Goal: Register for event/course

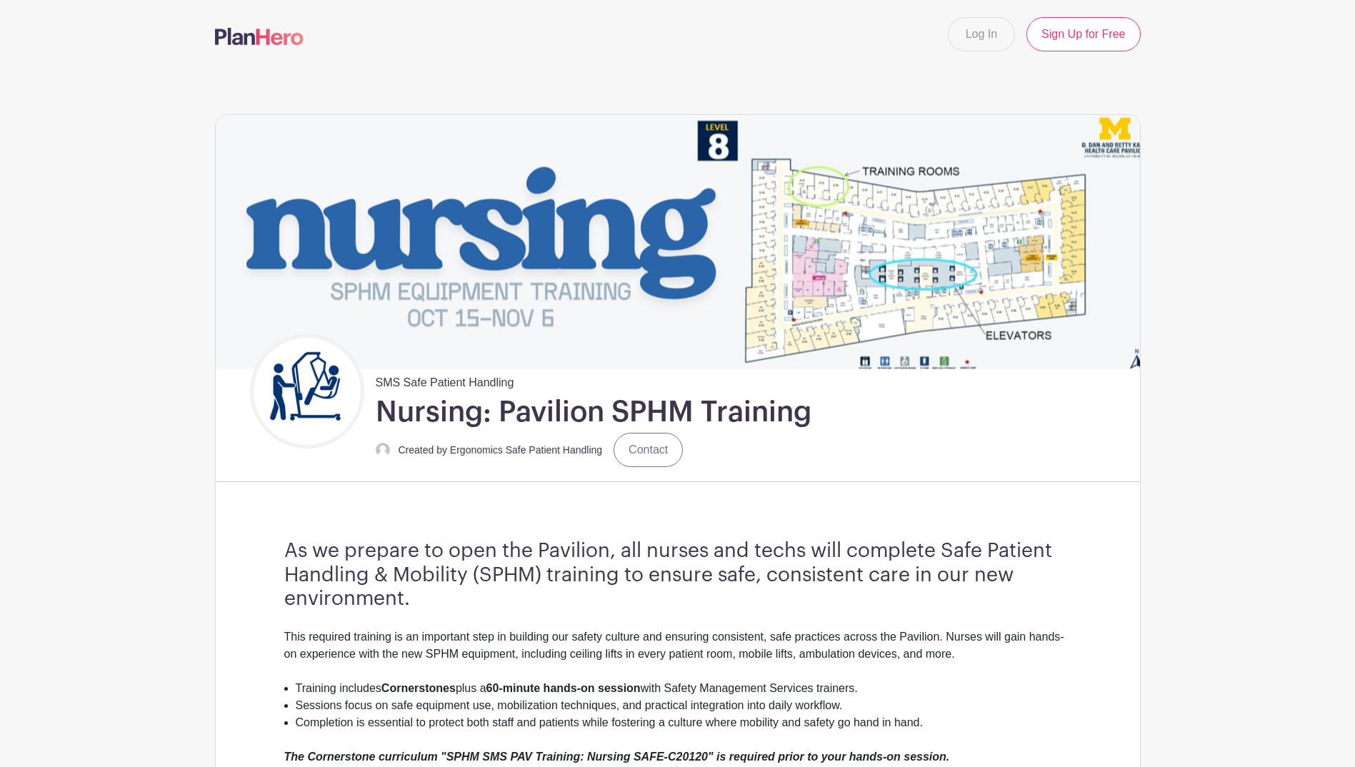
drag, startPoint x: 112, startPoint y: 449, endPoint x: 138, endPoint y: 434, distance: 29.8
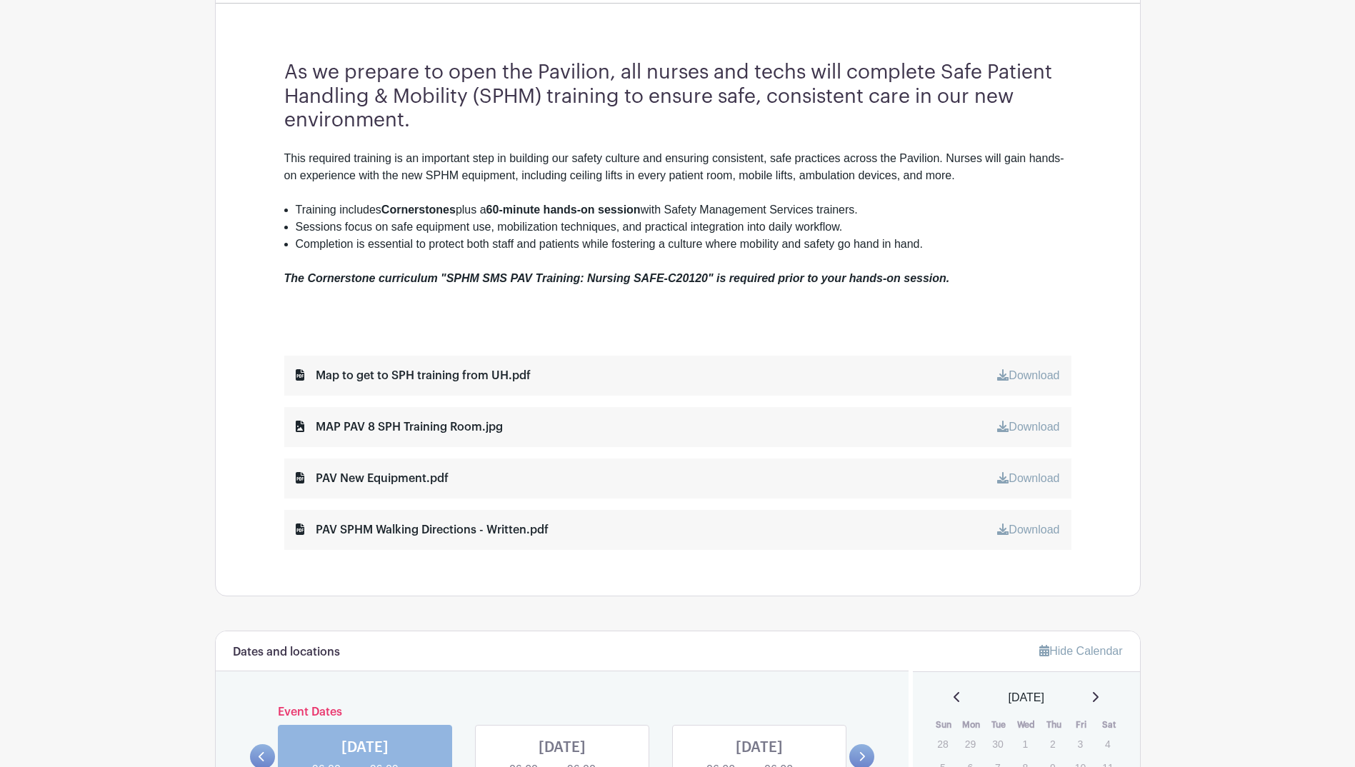
scroll to position [500, 0]
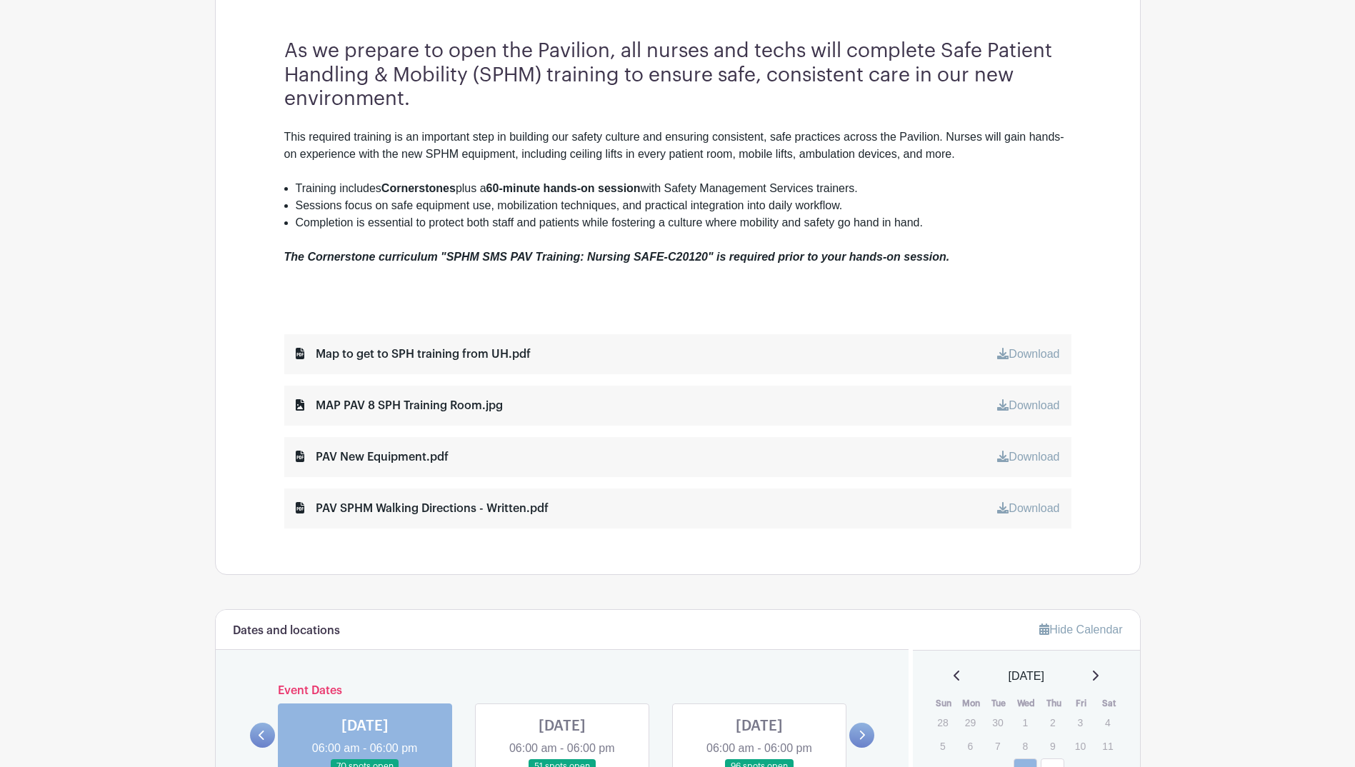
click at [194, 360] on main "Log In Sign Up for Free SMS Safe Patient Handling Nursing: Pavilion SPHM Traini…" at bounding box center [677, 596] width 1355 height 2193
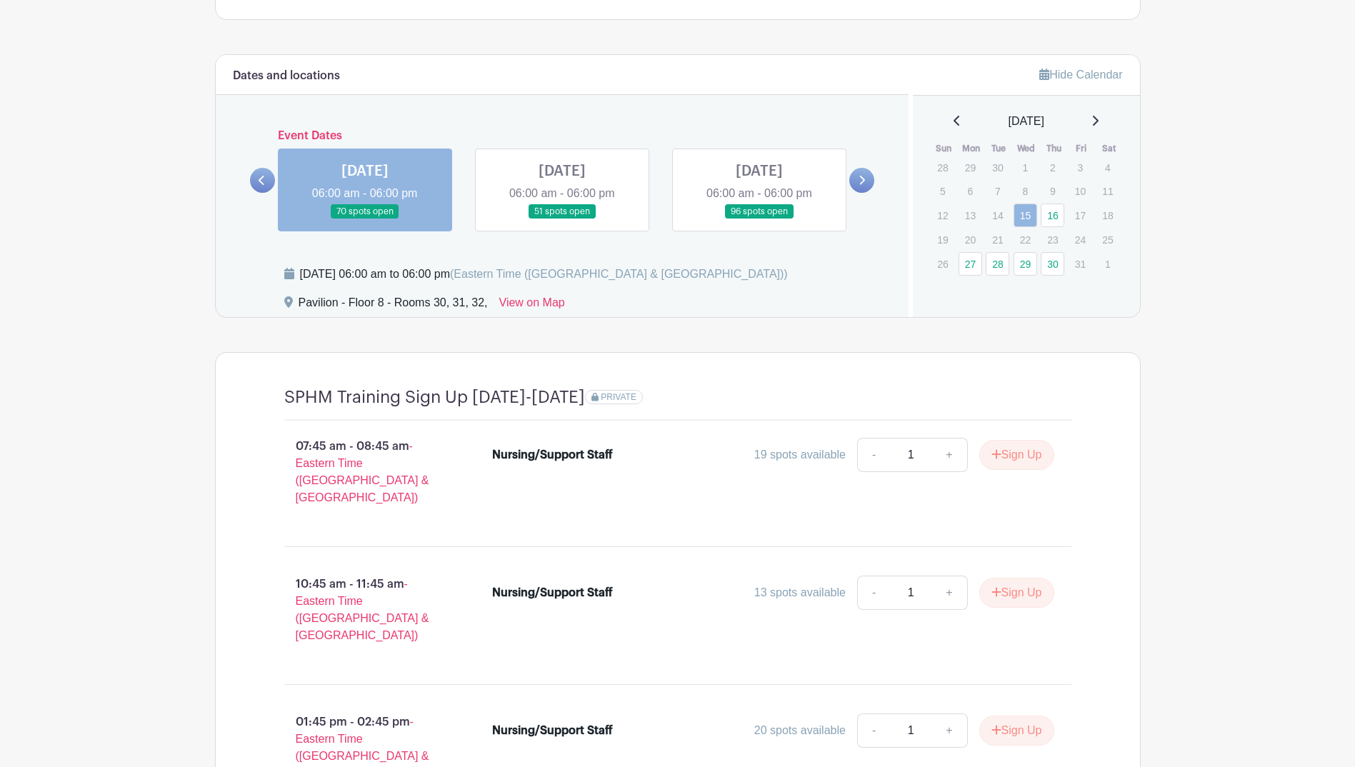
scroll to position [1072, 0]
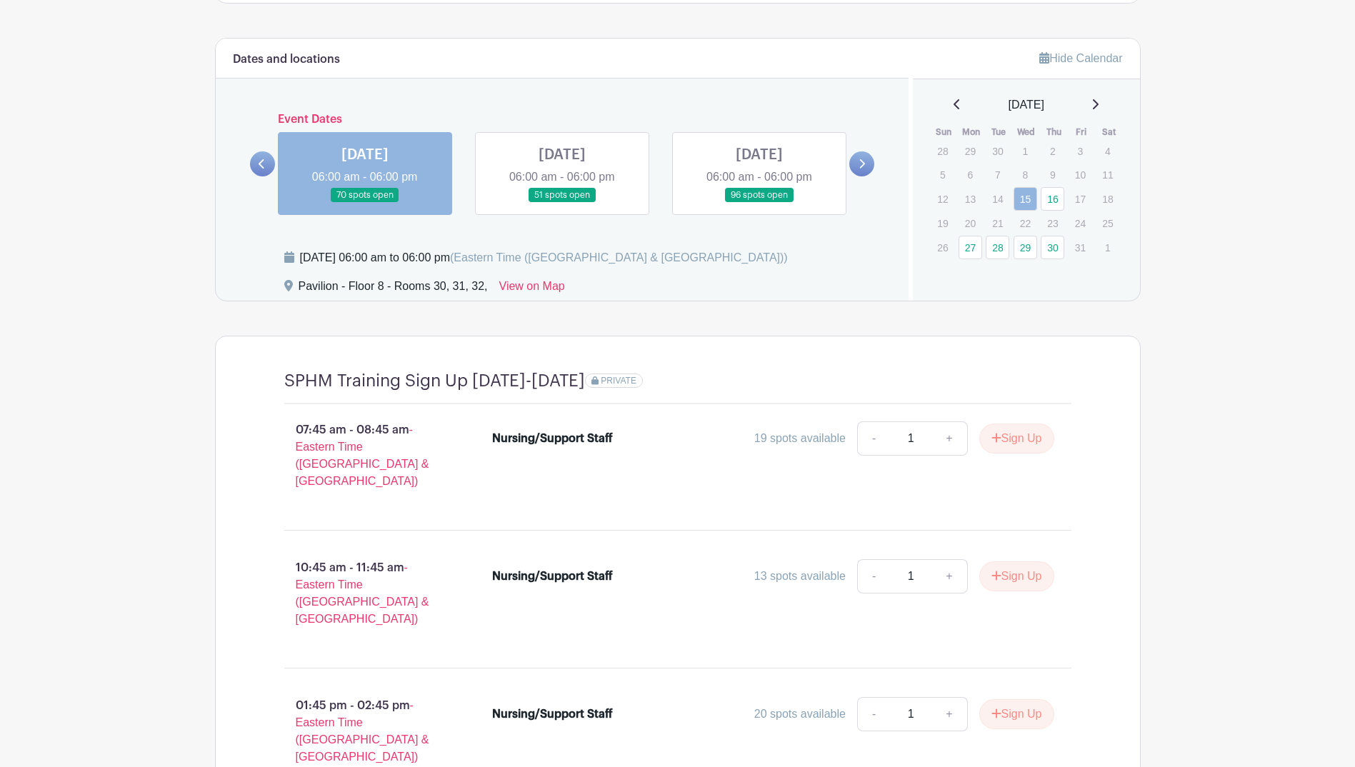
click at [108, 383] on main "Log In Sign Up for Free SMS Safe Patient Handling Nursing: Pavilion SPHM Traini…" at bounding box center [677, 24] width 1355 height 2193
click at [142, 234] on main "Log In Sign Up for Free SMS Safe Patient Handling Nursing: Pavilion SPHM Traini…" at bounding box center [677, 24] width 1355 height 2193
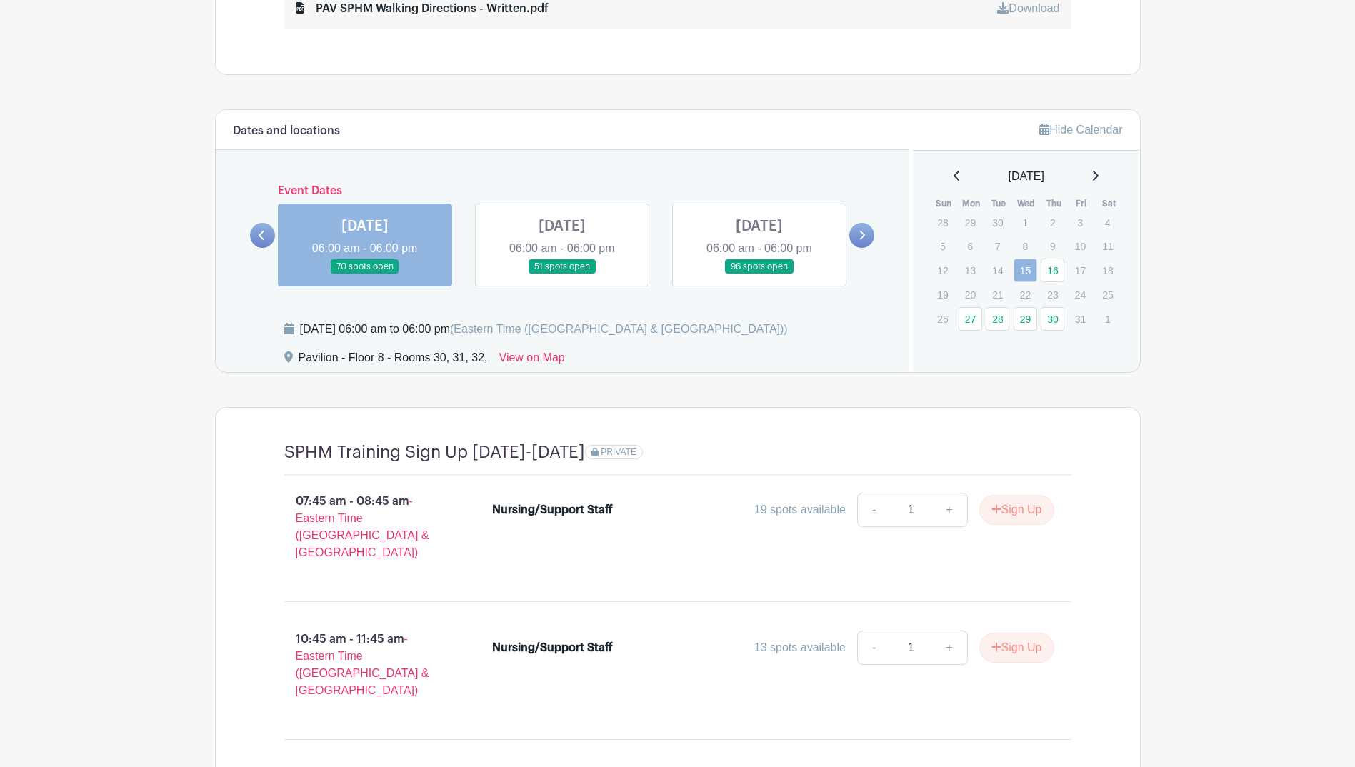
click at [993, 274] on p "14" at bounding box center [998, 270] width 24 height 22
click at [995, 288] on p "21" at bounding box center [998, 295] width 24 height 22
drag, startPoint x: 997, startPoint y: 274, endPoint x: 956, endPoint y: 276, distance: 40.8
click at [956, 276] on tr "12 13 14 15 16 17 18" at bounding box center [1026, 270] width 193 height 25
click at [959, 273] on p "13" at bounding box center [971, 270] width 24 height 22
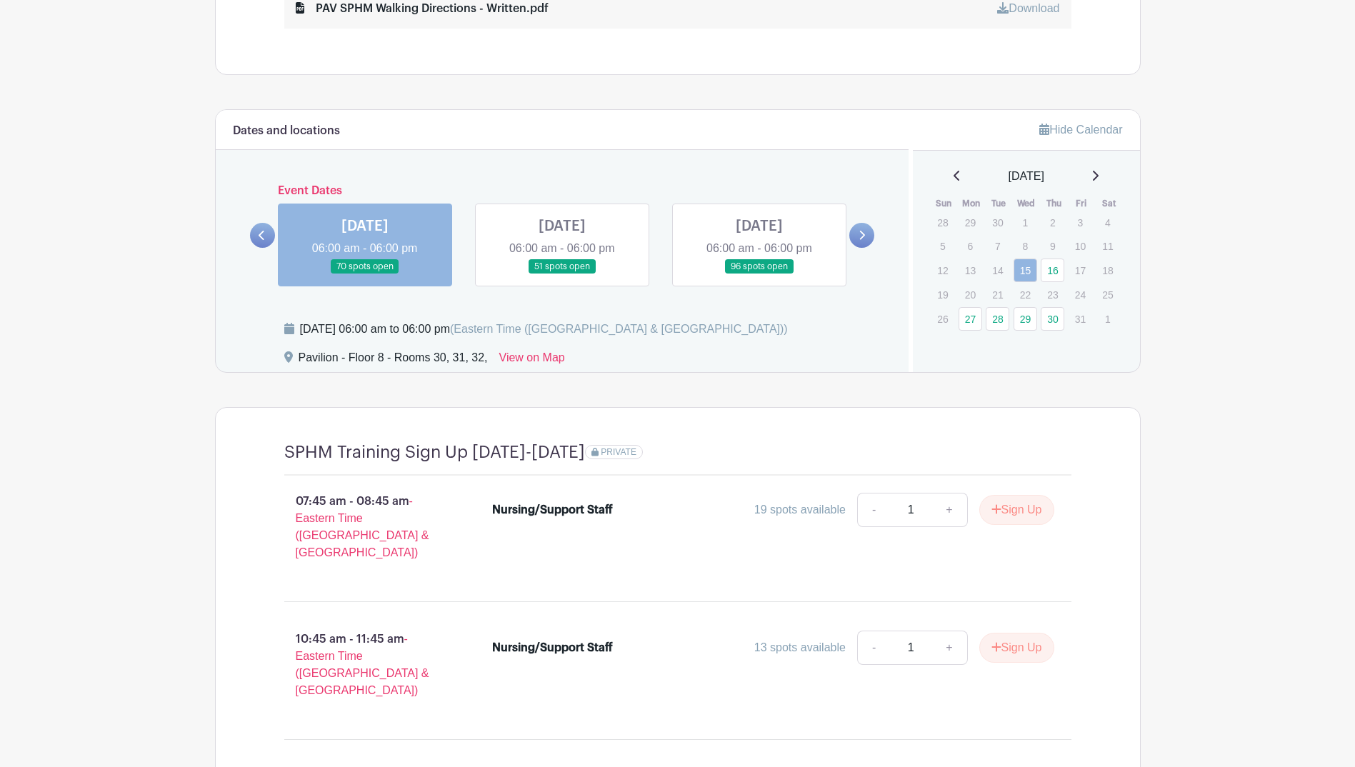
click at [984, 269] on td "13" at bounding box center [972, 270] width 28 height 25
click at [994, 269] on p "14" at bounding box center [998, 270] width 24 height 22
click at [1232, 217] on main "Log In Sign Up for Free SMS Safe Patient Handling Nursing: Pavilion SPHM Traini…" at bounding box center [677, 96] width 1355 height 2193
click at [1099, 170] on icon at bounding box center [1095, 175] width 7 height 11
click at [954, 178] on icon at bounding box center [957, 176] width 6 height 10
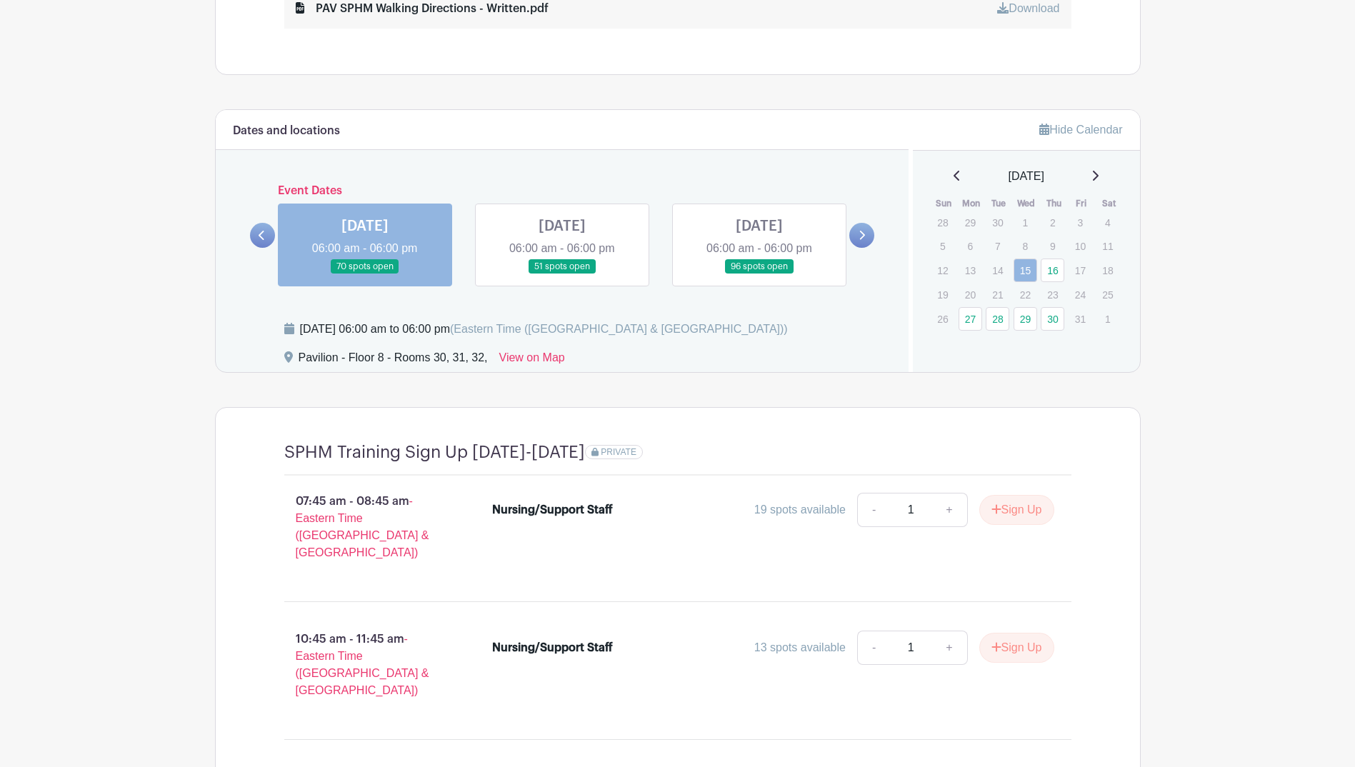
click at [1214, 220] on main "Log In Sign Up for Free SMS Safe Patient Handling Nursing: Pavilion SPHM Traini…" at bounding box center [677, 96] width 1355 height 2193
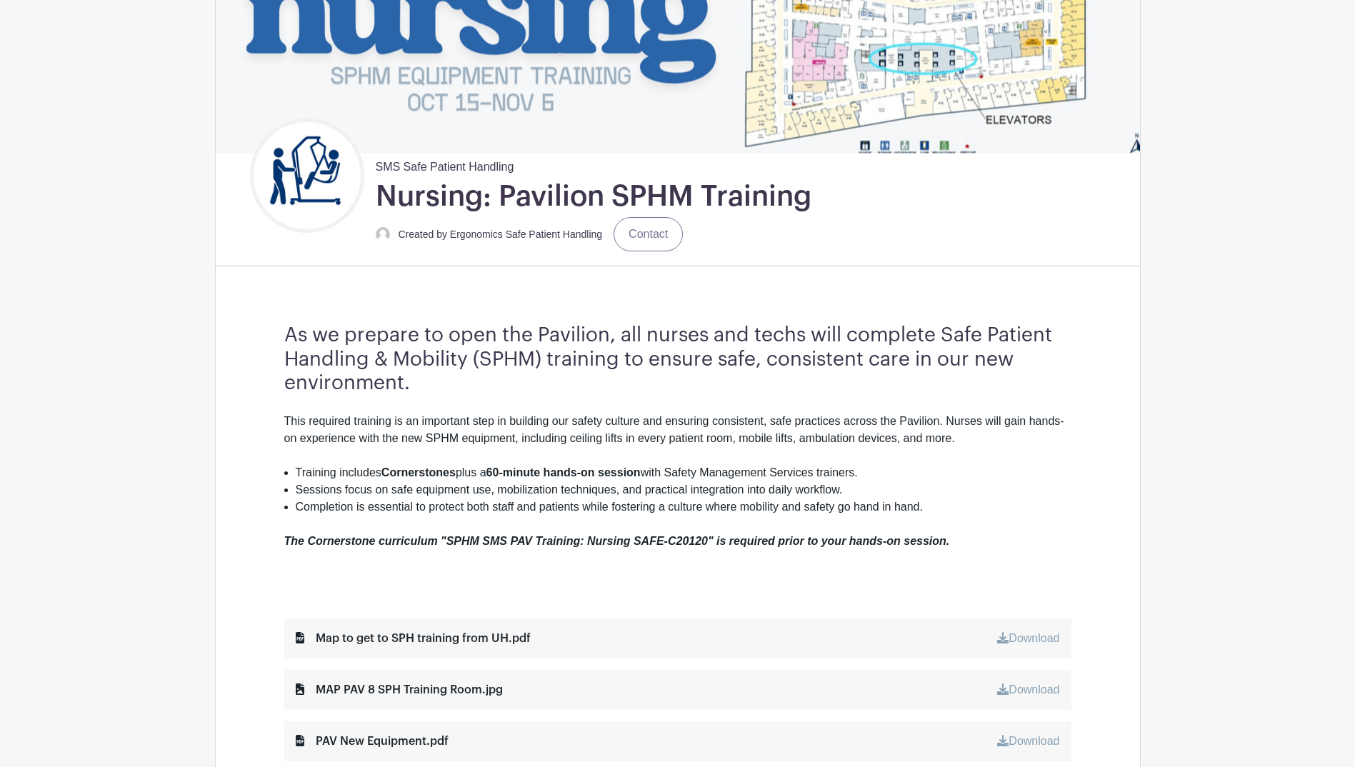
scroll to position [0, 0]
